Goal: Find specific page/section

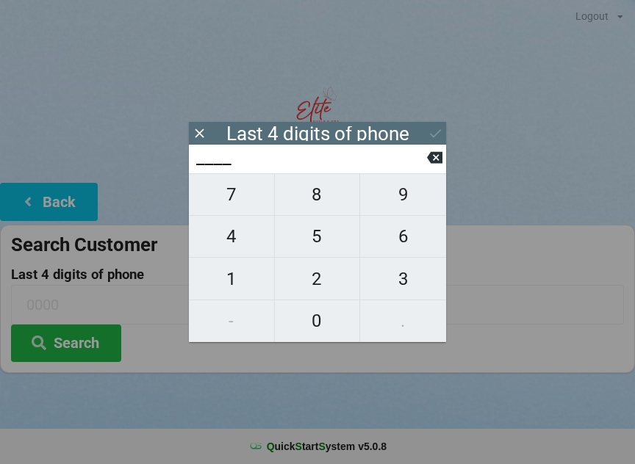
click at [254, 248] on span "4" at bounding box center [231, 236] width 85 height 31
type input "4___"
click at [396, 206] on span "9" at bounding box center [403, 194] width 86 height 31
type input "49__"
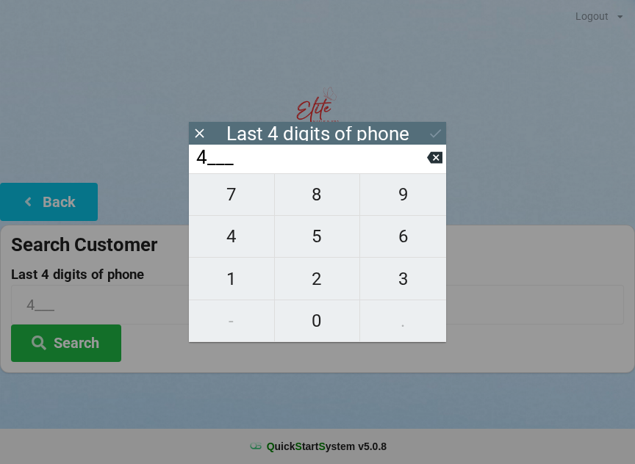
type input "49__"
click at [400, 206] on span "9" at bounding box center [403, 194] width 86 height 31
type input "499_"
click at [404, 207] on span "9" at bounding box center [403, 194] width 86 height 31
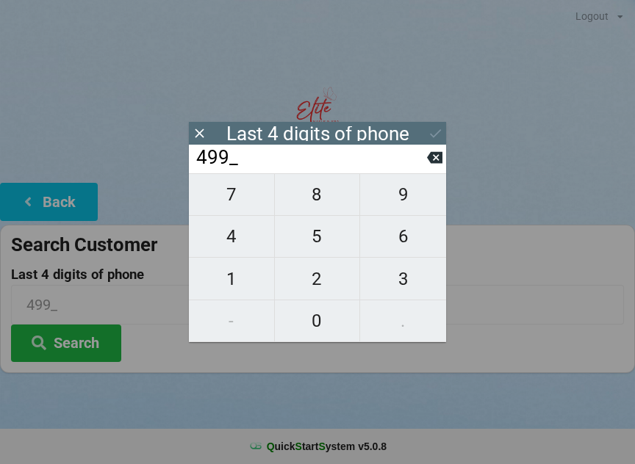
type input "4999"
click at [87, 350] on button "Search" at bounding box center [66, 343] width 110 height 37
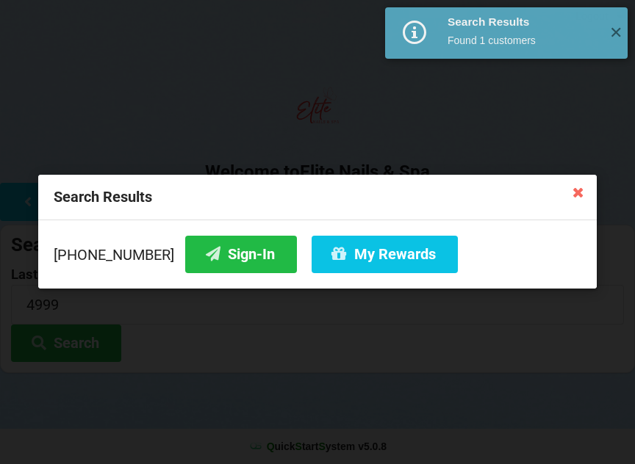
click at [220, 257] on button "Sign-In" at bounding box center [241, 254] width 112 height 37
